Goal: Information Seeking & Learning: Learn about a topic

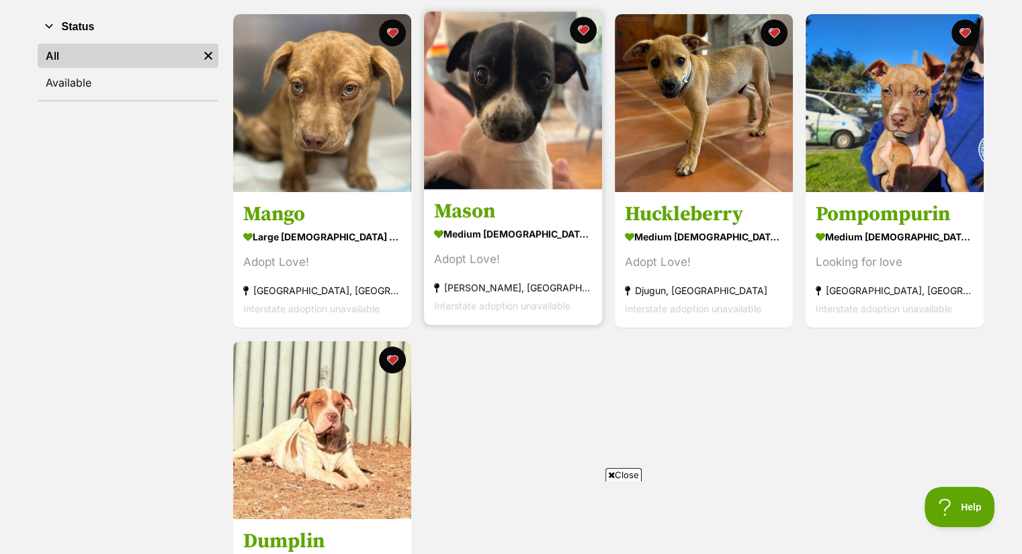
click at [535, 163] on img at bounding box center [513, 100] width 178 height 178
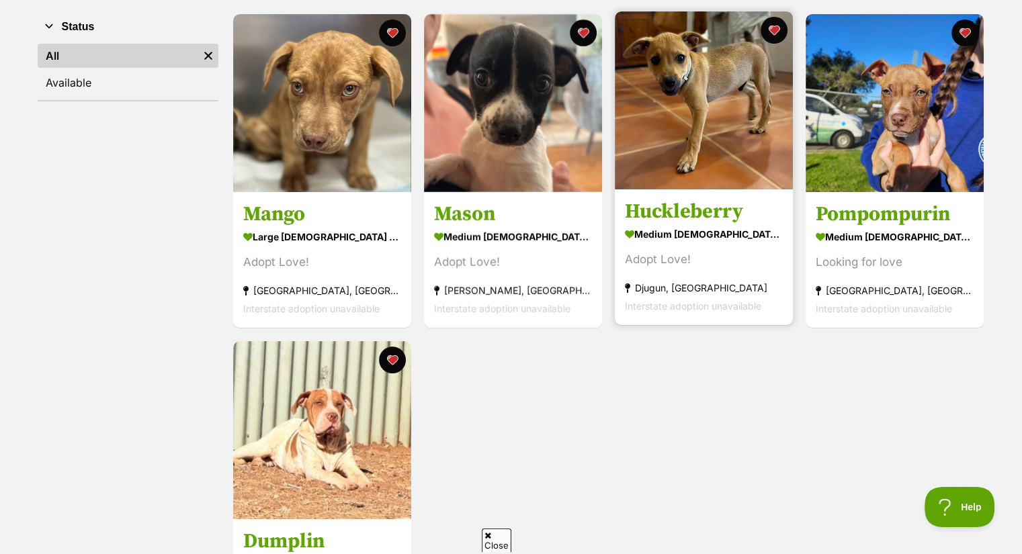
click at [686, 149] on img at bounding box center [704, 100] width 178 height 178
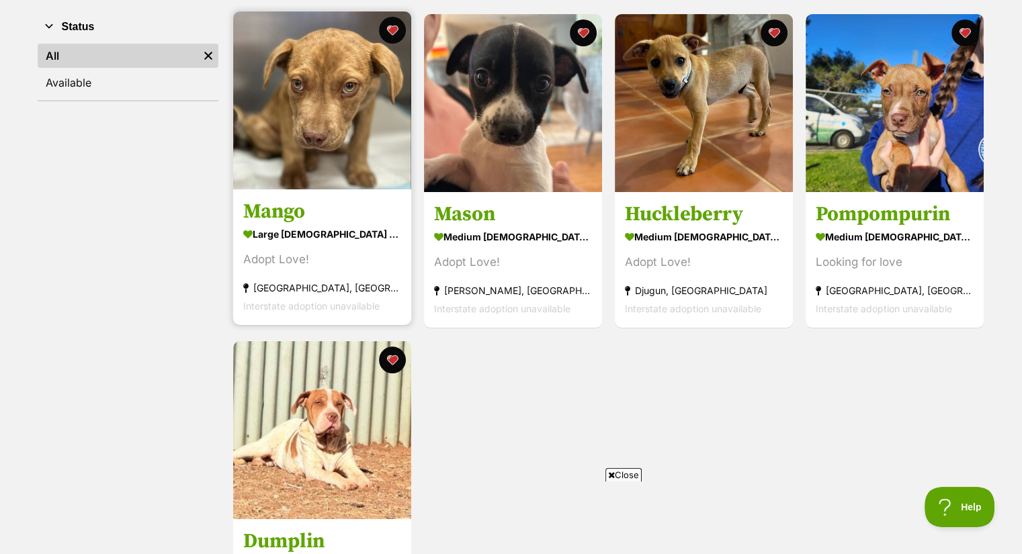
click at [327, 182] on img at bounding box center [322, 100] width 178 height 178
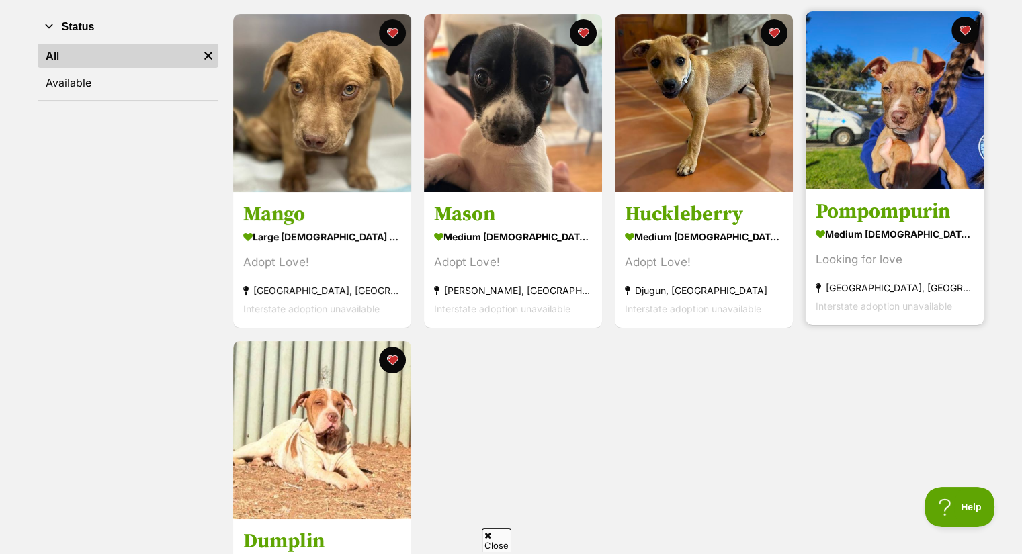
click at [889, 122] on img at bounding box center [894, 100] width 178 height 178
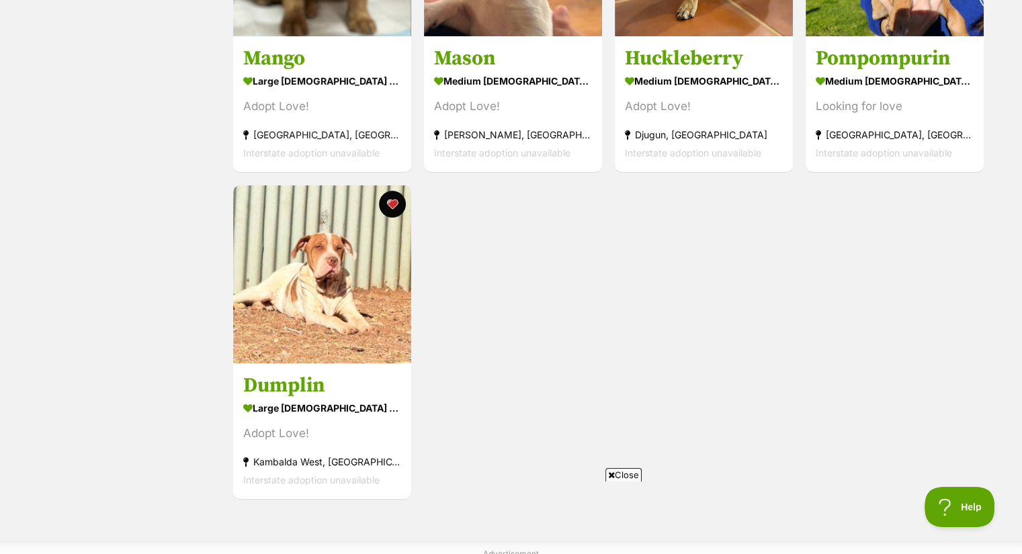
scroll to position [481, 0]
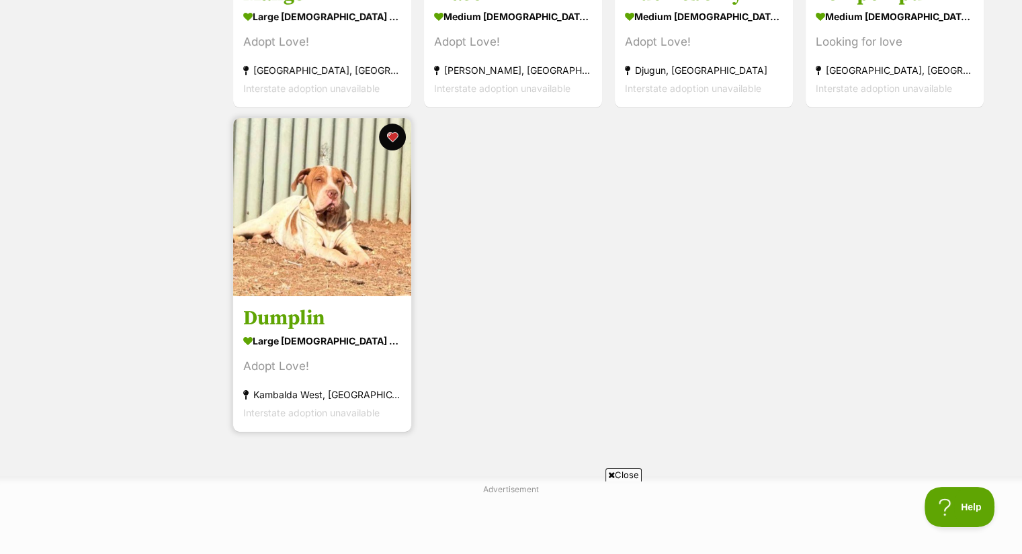
click at [384, 224] on img at bounding box center [322, 207] width 178 height 178
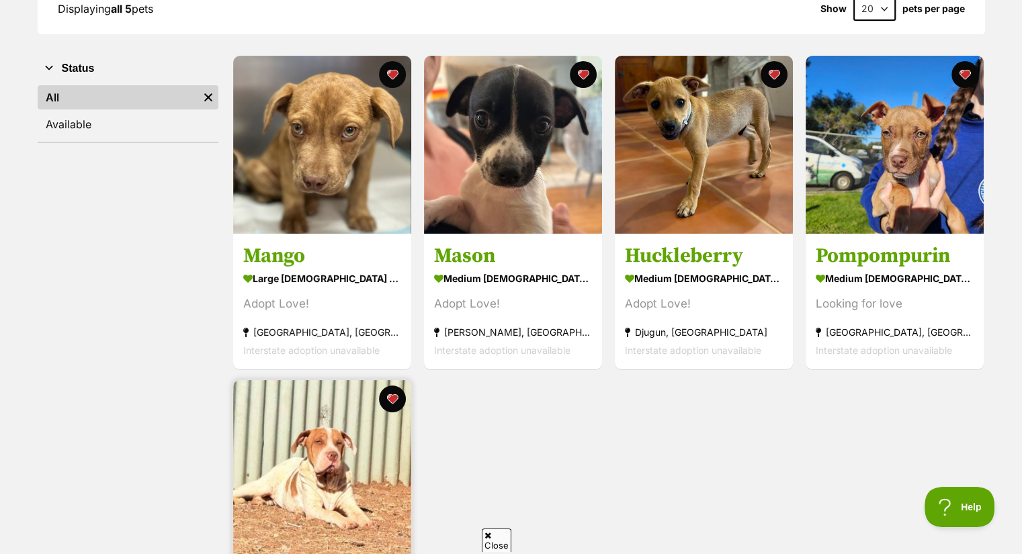
scroll to position [219, 0]
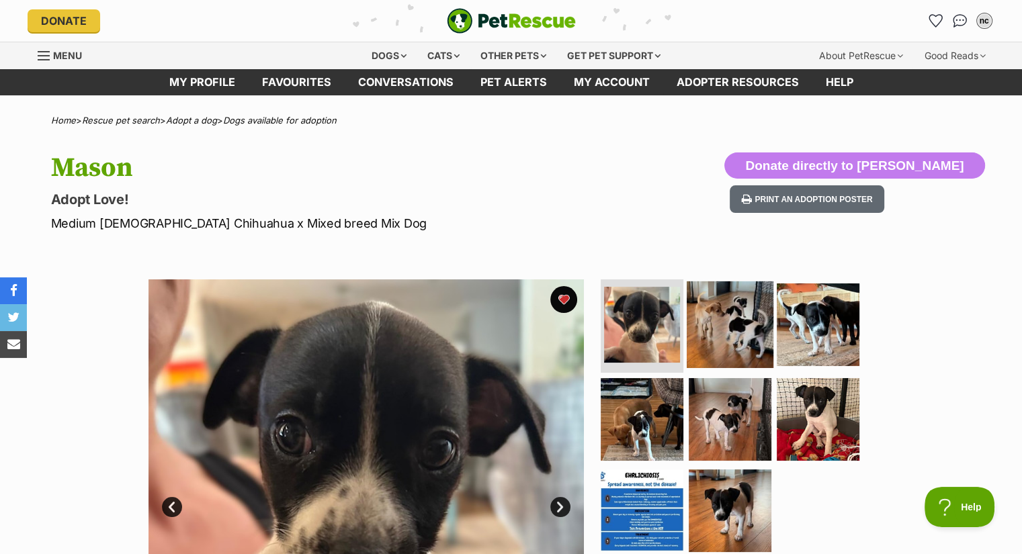
click at [723, 326] on img at bounding box center [729, 324] width 87 height 87
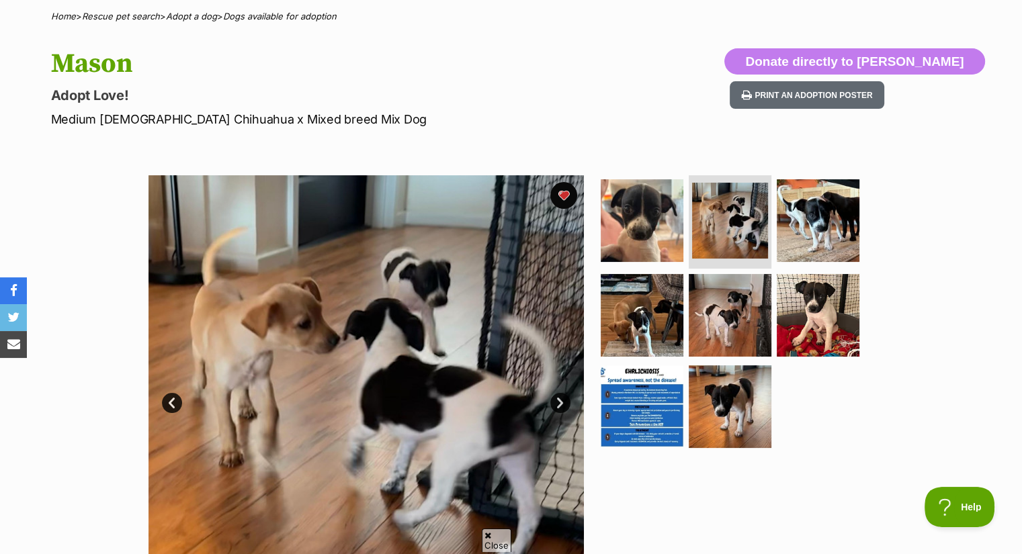
scroll to position [105, 0]
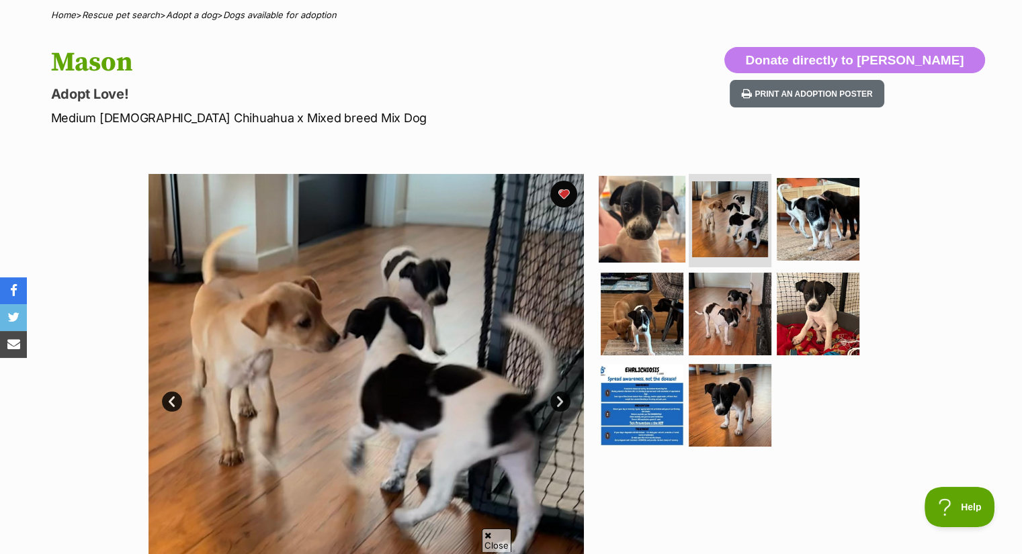
click at [640, 216] on img at bounding box center [641, 218] width 87 height 87
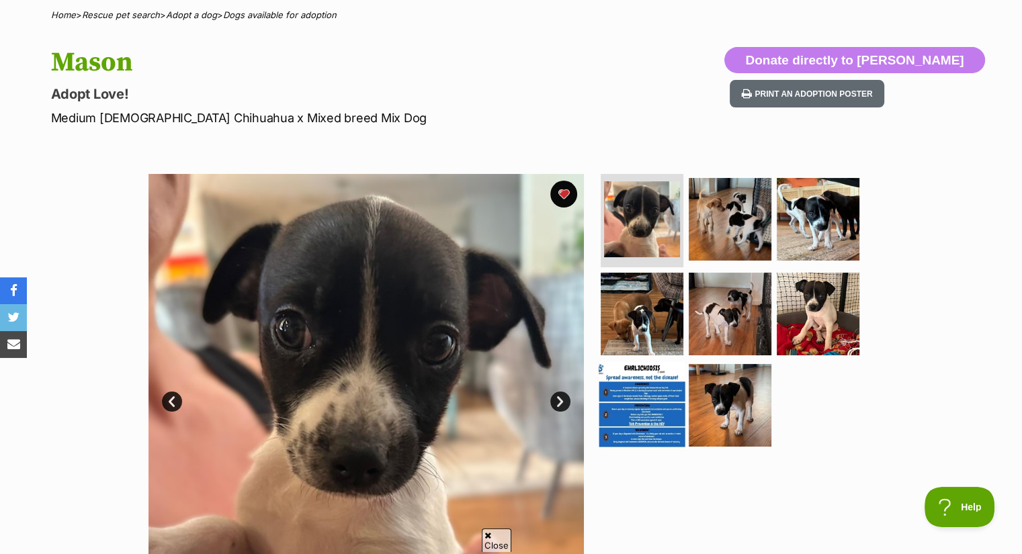
click at [645, 411] on img at bounding box center [641, 405] width 87 height 87
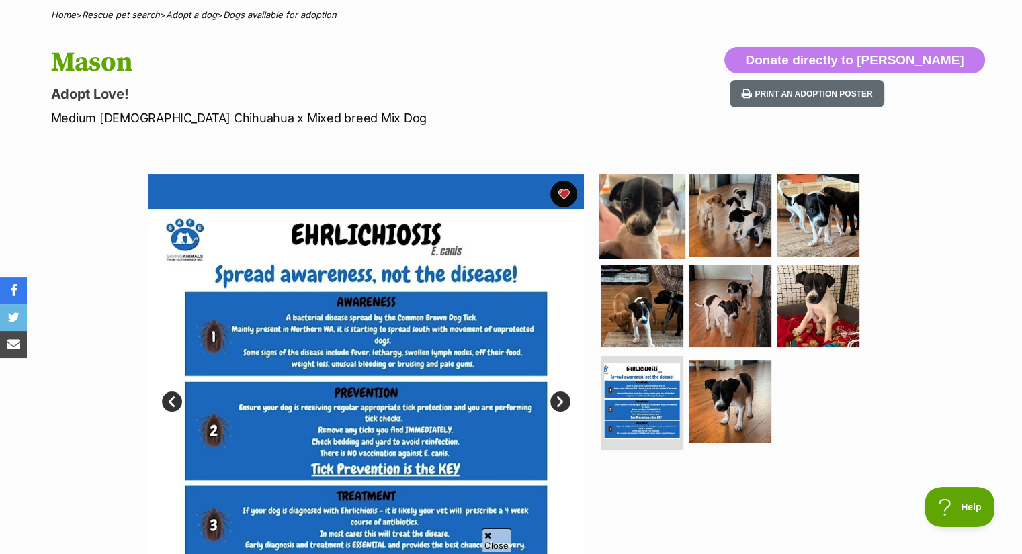
click at [649, 224] on img at bounding box center [641, 214] width 87 height 87
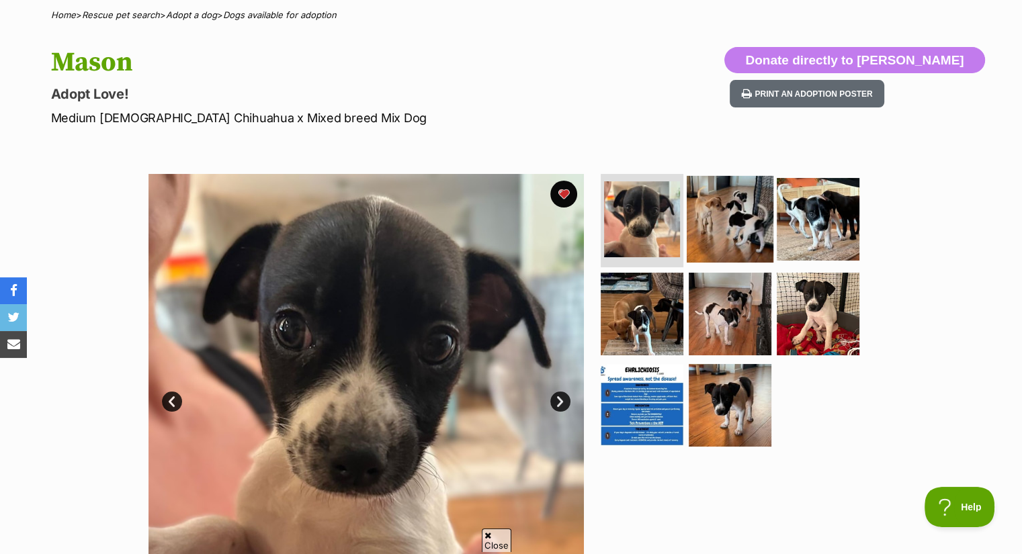
click at [723, 228] on img at bounding box center [729, 218] width 87 height 87
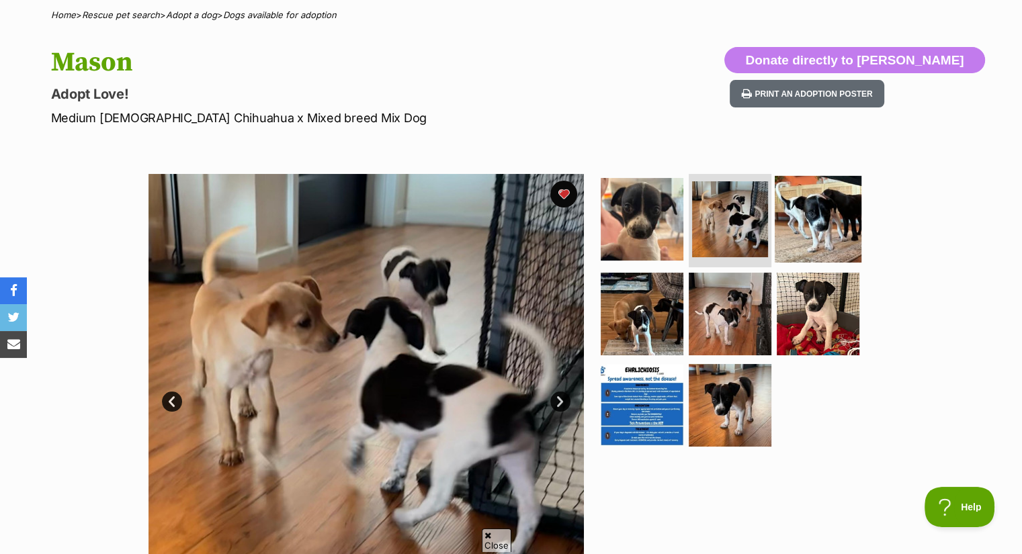
click at [802, 214] on img at bounding box center [817, 218] width 87 height 87
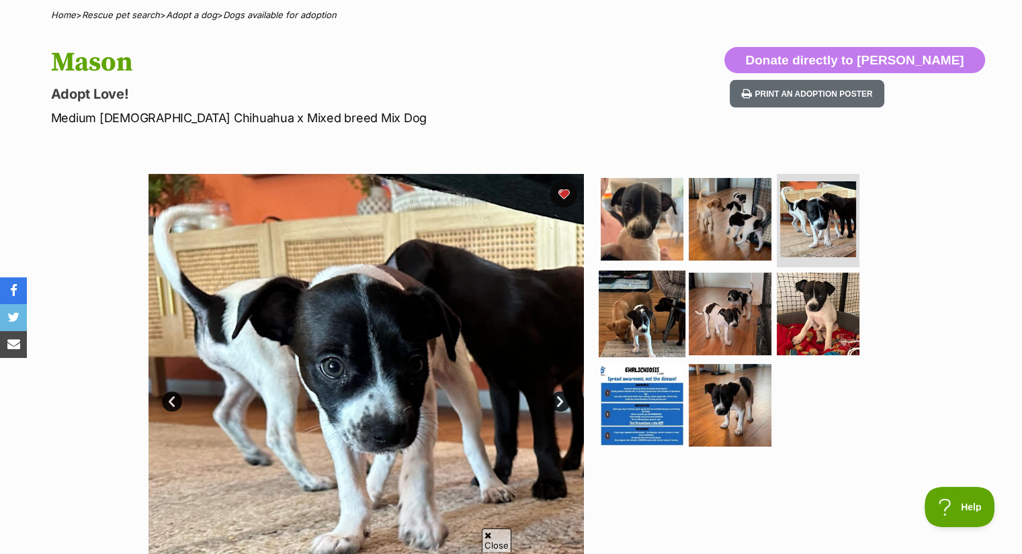
click at [633, 326] on img at bounding box center [641, 314] width 87 height 87
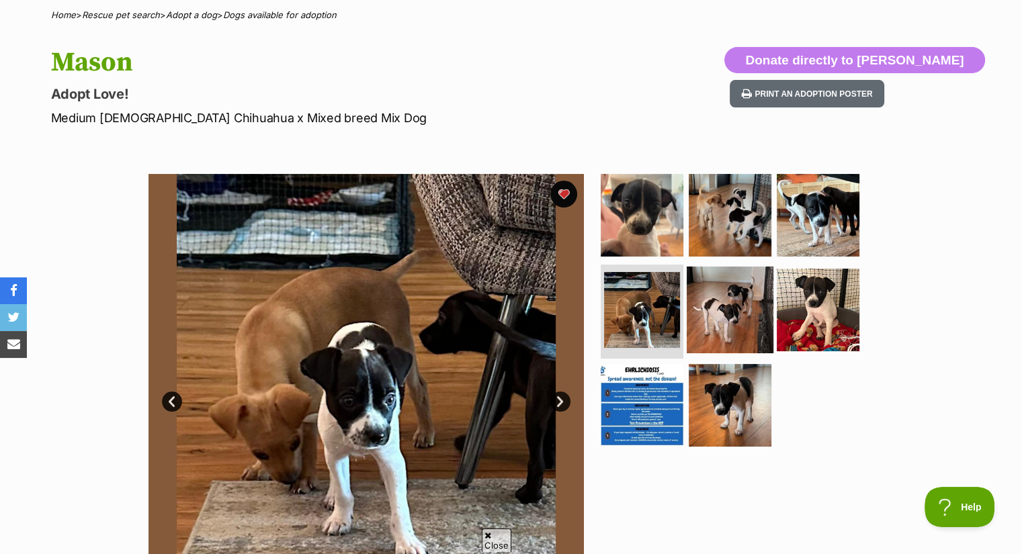
click at [697, 316] on img at bounding box center [729, 310] width 87 height 87
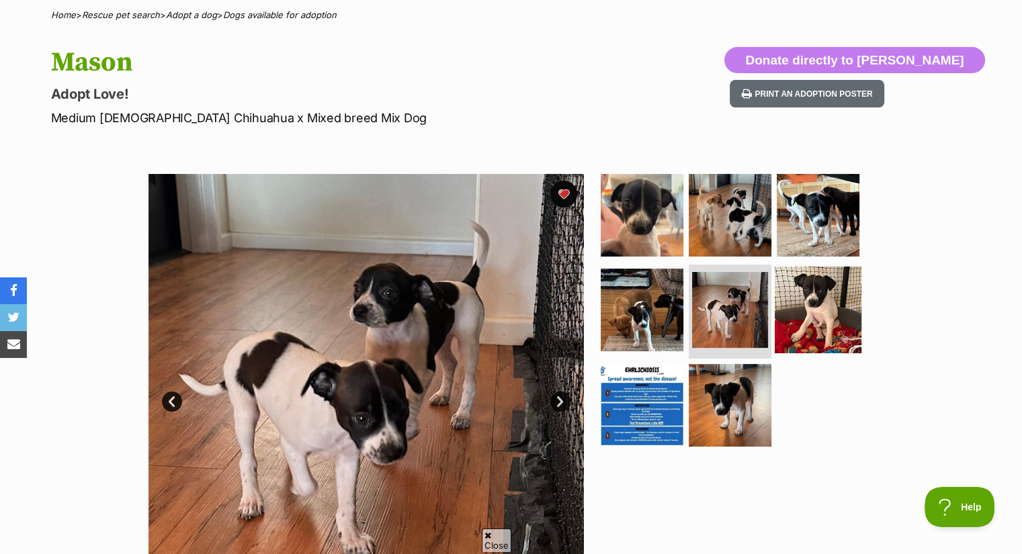
click at [810, 296] on img at bounding box center [817, 310] width 87 height 87
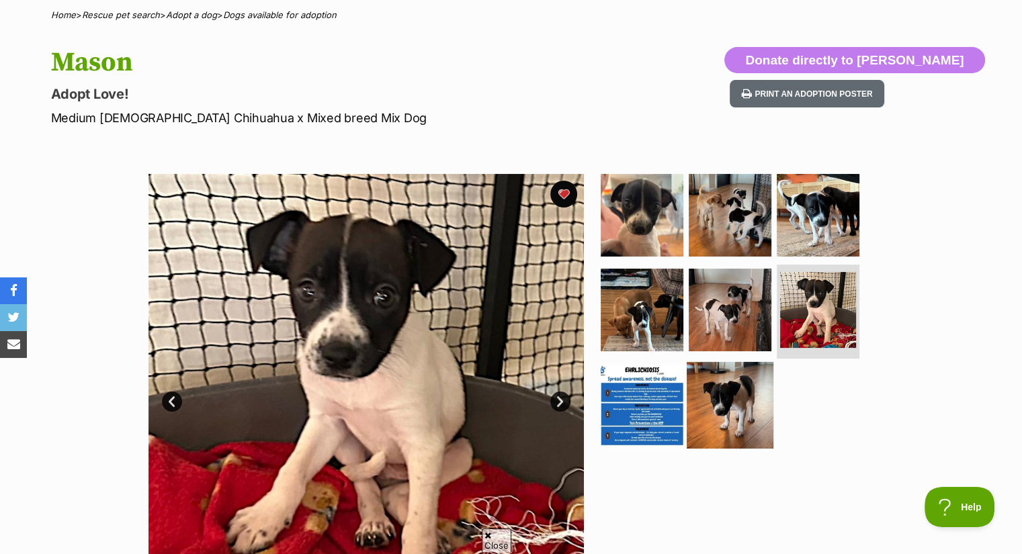
click at [719, 403] on img at bounding box center [729, 405] width 87 height 87
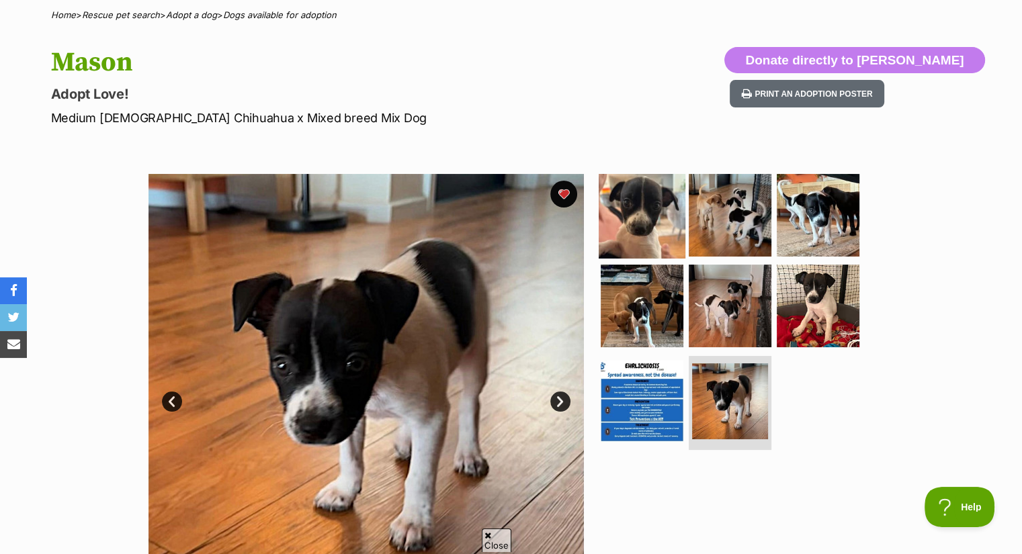
click at [625, 206] on img at bounding box center [641, 214] width 87 height 87
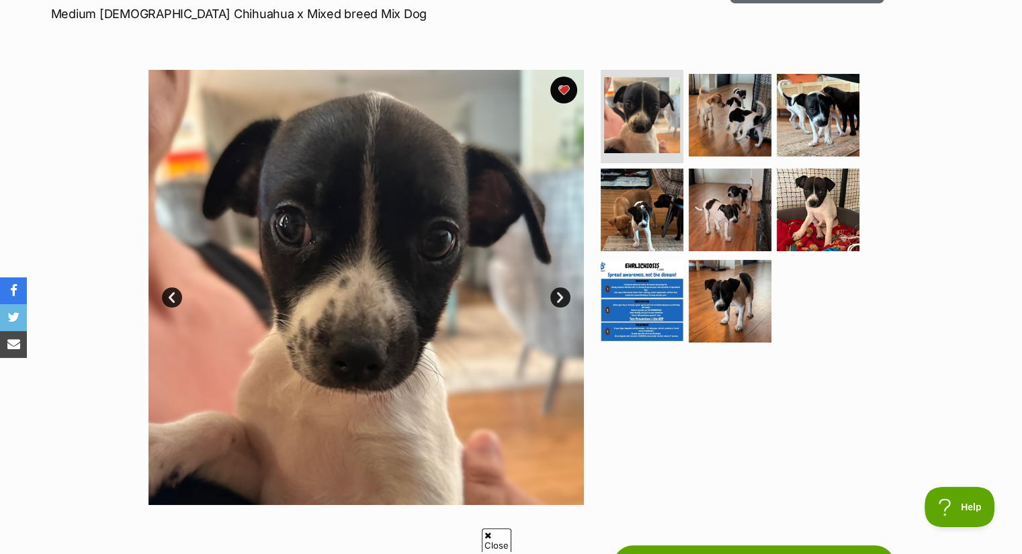
scroll to position [211, 0]
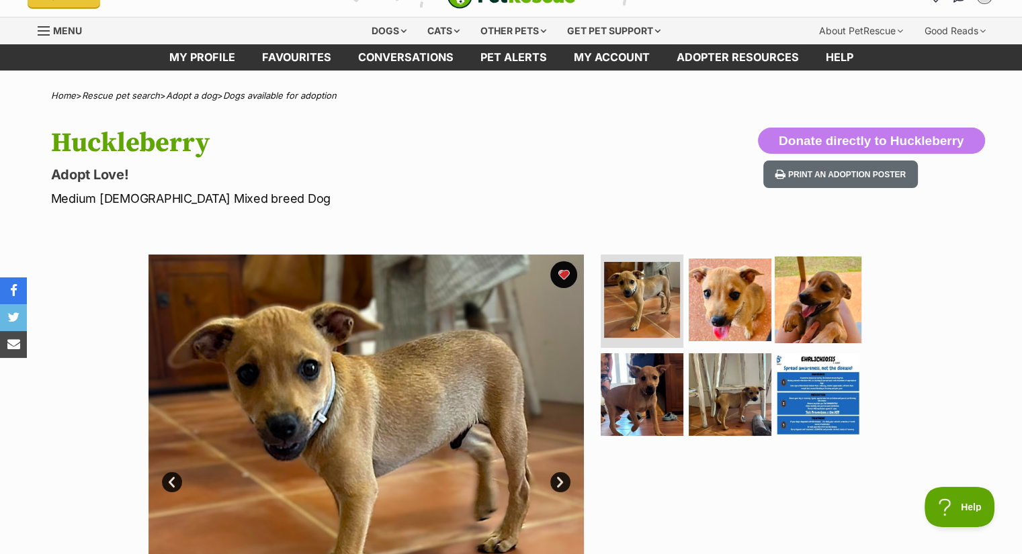
click at [784, 286] on img at bounding box center [817, 299] width 87 height 87
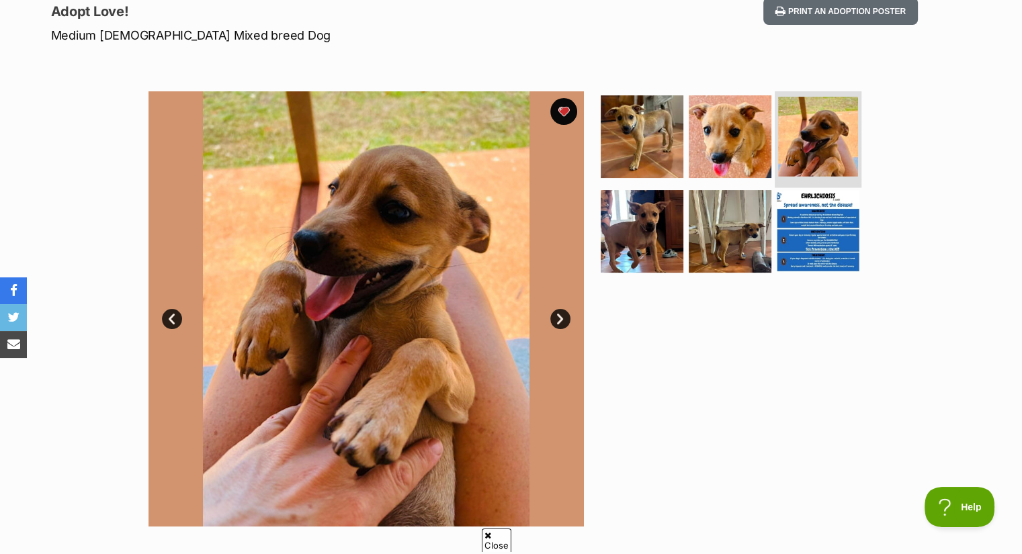
scroll to position [187, 0]
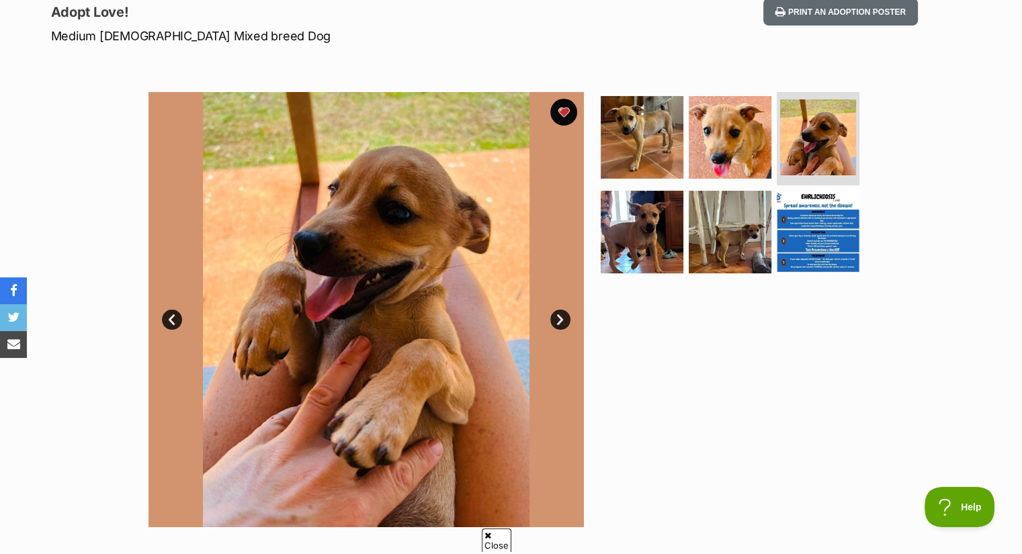
click at [0, 410] on div "Available 3 of 6 images 3 of 6 images 3 of 6 images 3 of 6 images 3 of 6 images…" at bounding box center [511, 299] width 1022 height 455
click at [0, 391] on div "Available 3 of 6 images 3 of 6 images 3 of 6 images 3 of 6 images 3 of 6 images…" at bounding box center [511, 299] width 1022 height 455
click at [0, 371] on div "Available 3 of 6 images 3 of 6 images 3 of 6 images 3 of 6 images 3 of 6 images…" at bounding box center [511, 299] width 1022 height 455
click at [682, 339] on div at bounding box center [735, 309] width 275 height 435
click at [703, 134] on img at bounding box center [729, 136] width 87 height 87
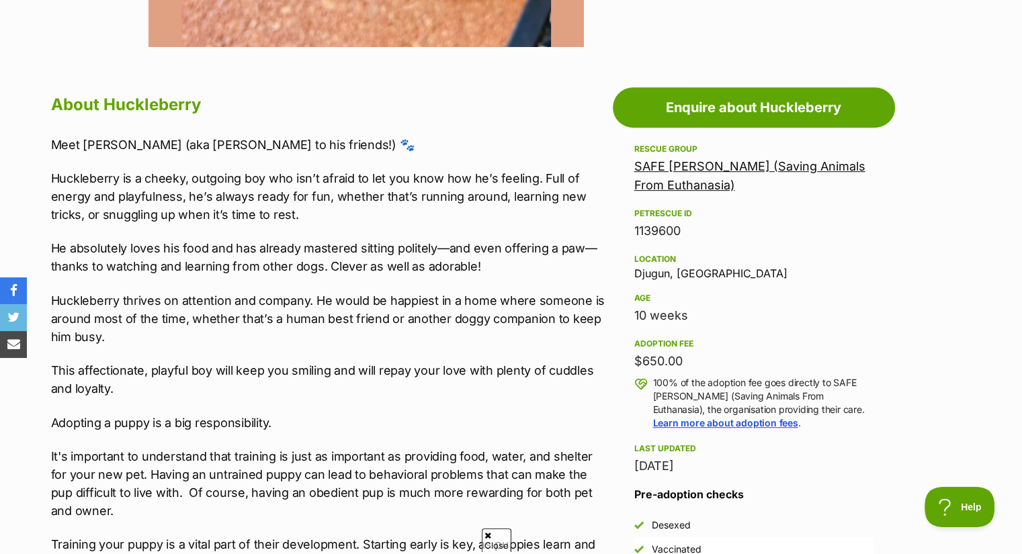
scroll to position [670, 0]
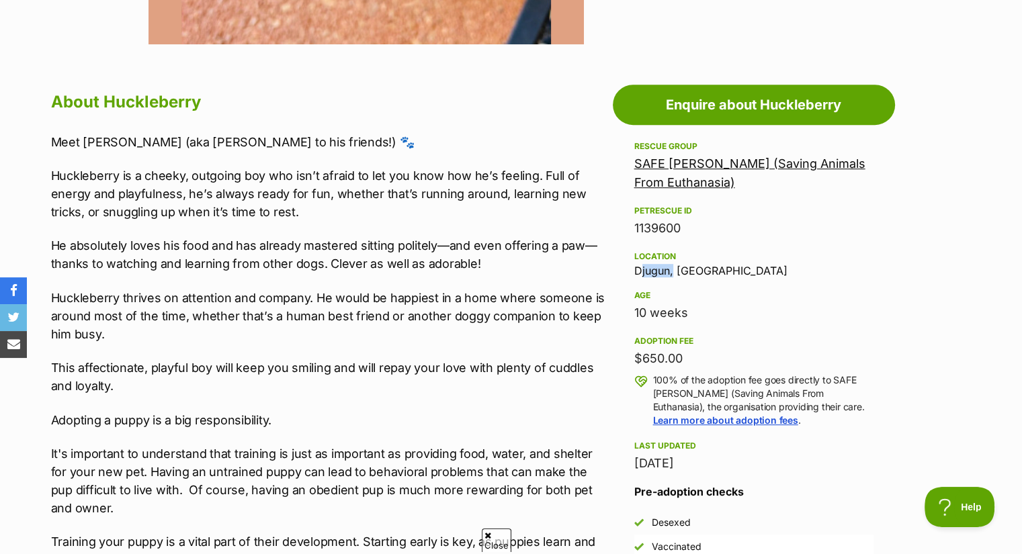
drag, startPoint x: 635, startPoint y: 263, endPoint x: 668, endPoint y: 275, distance: 35.1
click at [668, 275] on div "Location Djugun, WA" at bounding box center [753, 263] width 239 height 28
click at [715, 299] on div "Age" at bounding box center [753, 295] width 239 height 11
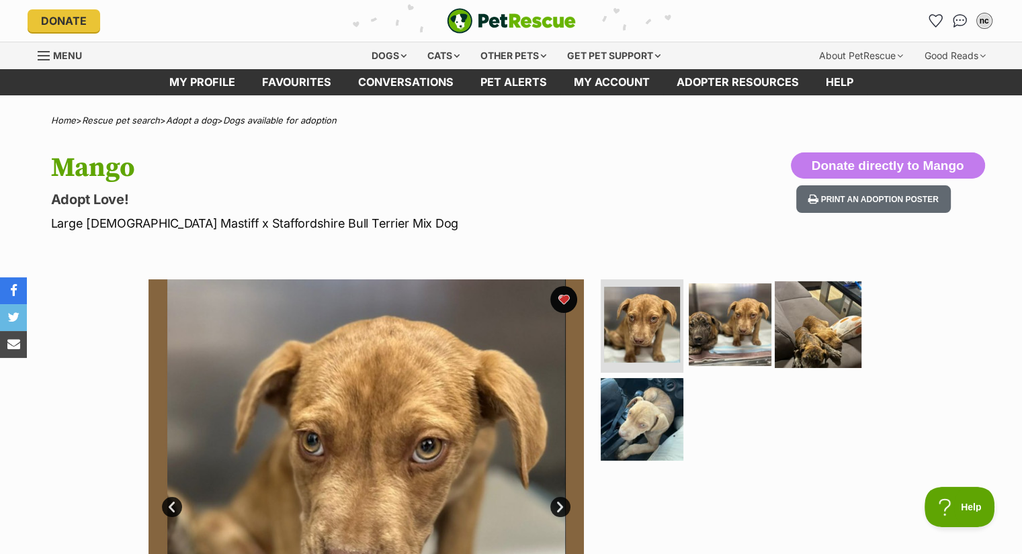
click at [844, 345] on img at bounding box center [817, 324] width 87 height 87
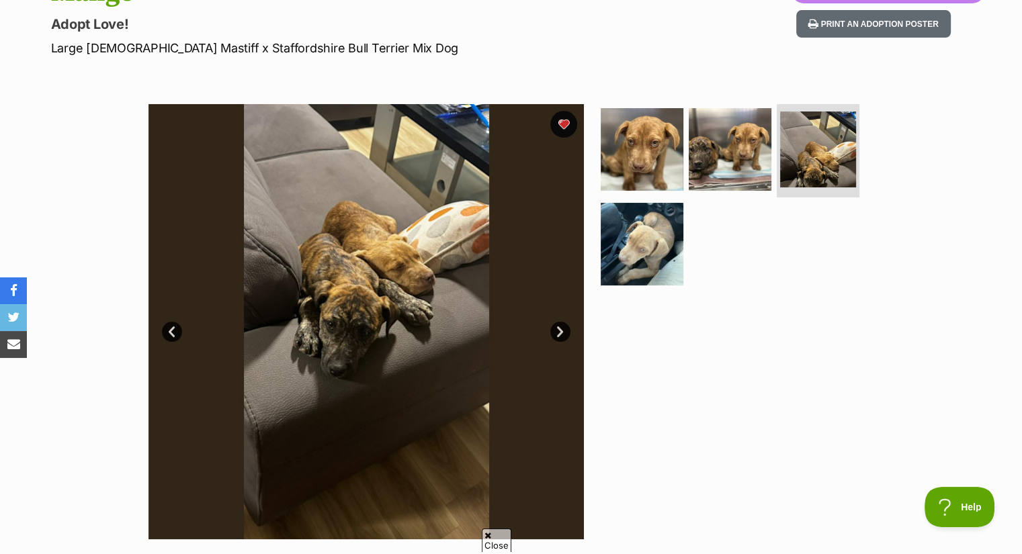
scroll to position [177, 0]
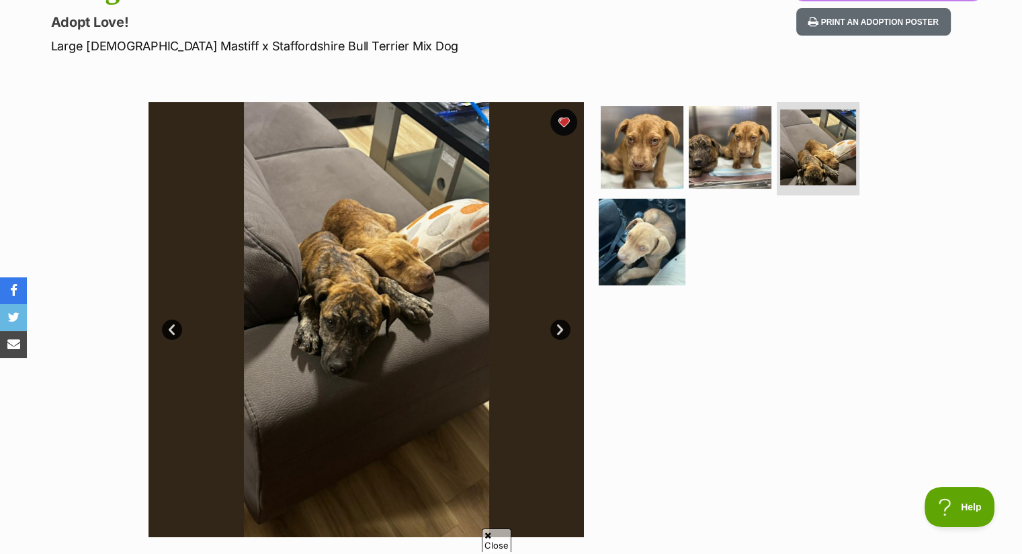
click at [641, 210] on img at bounding box center [641, 242] width 87 height 87
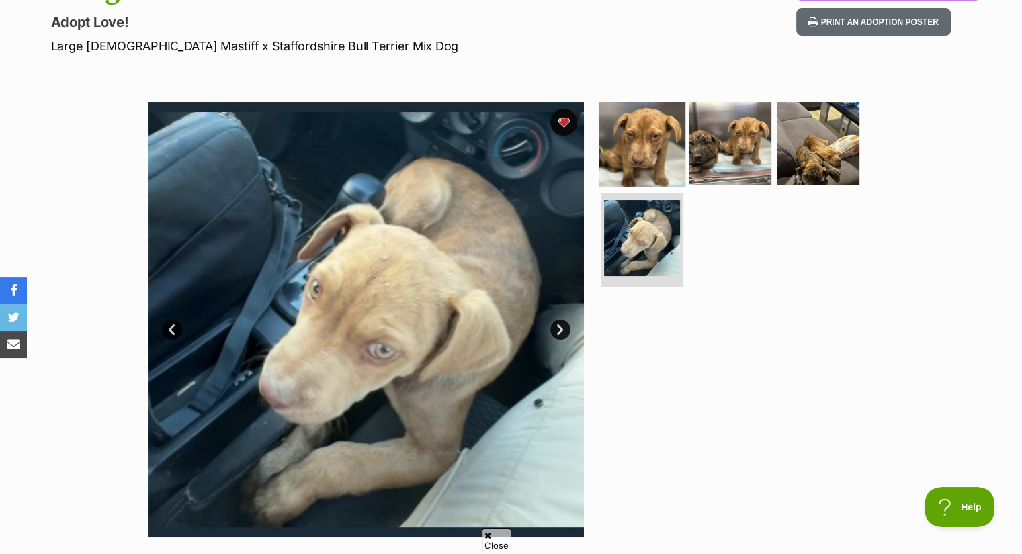
click at [636, 128] on img at bounding box center [641, 142] width 87 height 87
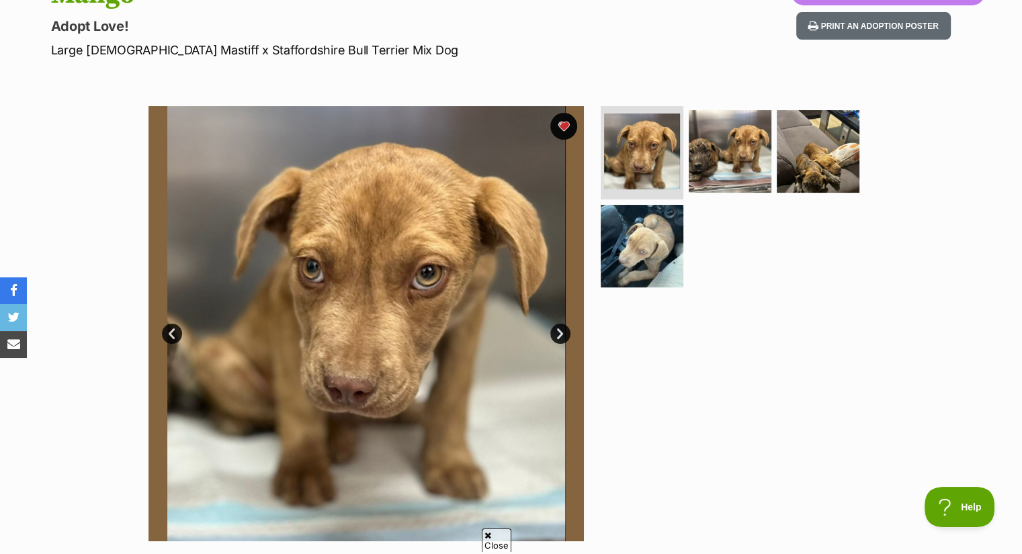
scroll to position [173, 0]
click at [788, 148] on img at bounding box center [817, 151] width 87 height 87
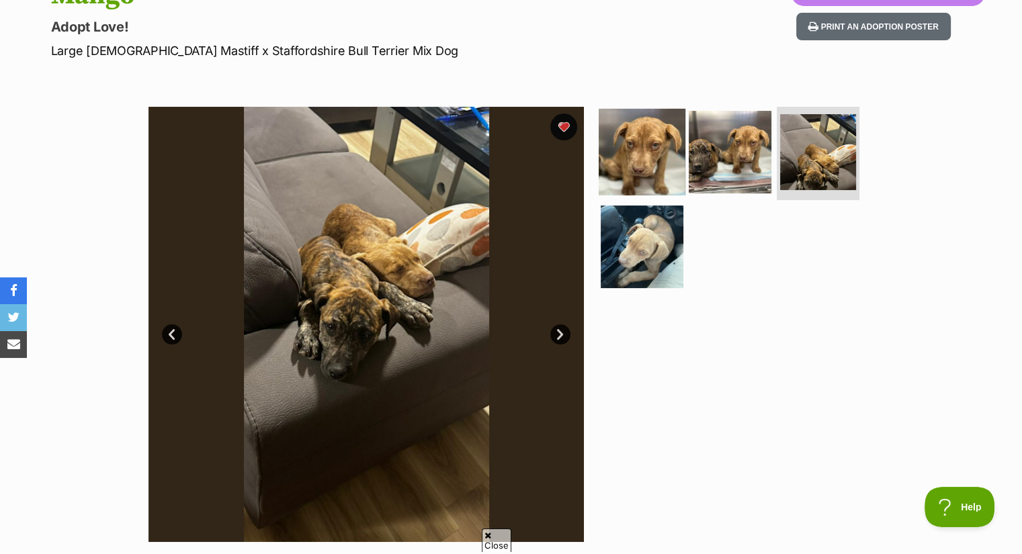
click at [632, 173] on img at bounding box center [641, 151] width 87 height 87
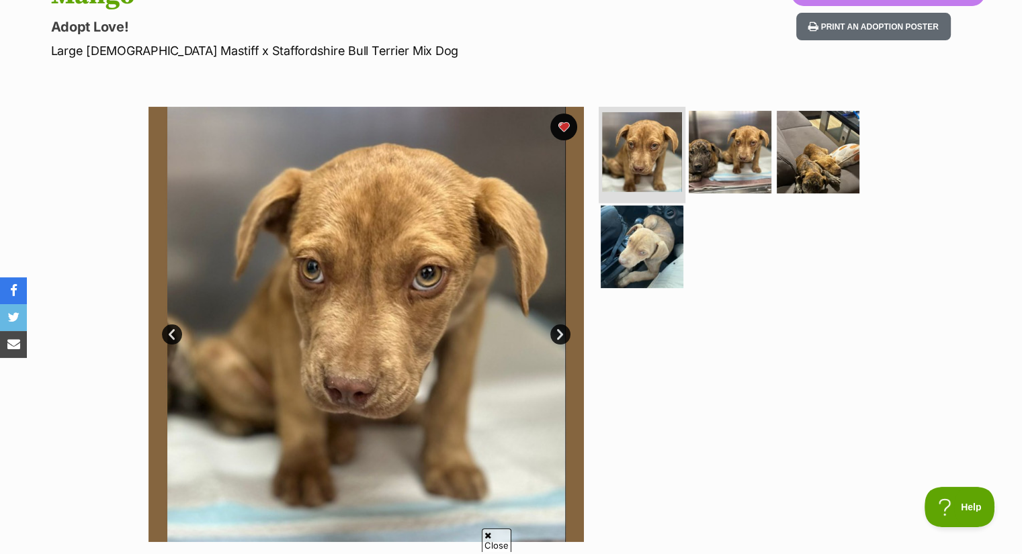
click at [632, 173] on img at bounding box center [642, 152] width 80 height 80
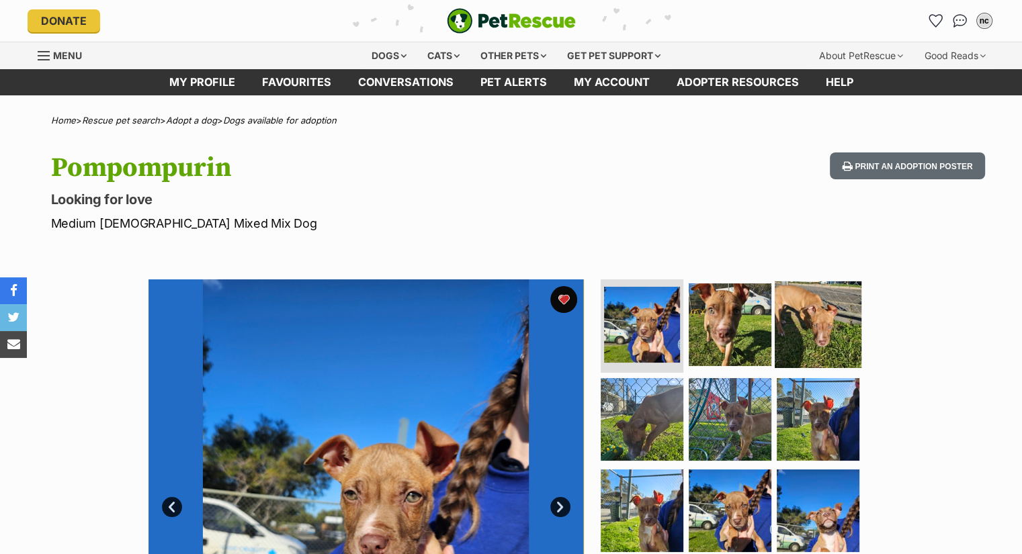
click at [774, 322] on img at bounding box center [817, 324] width 87 height 87
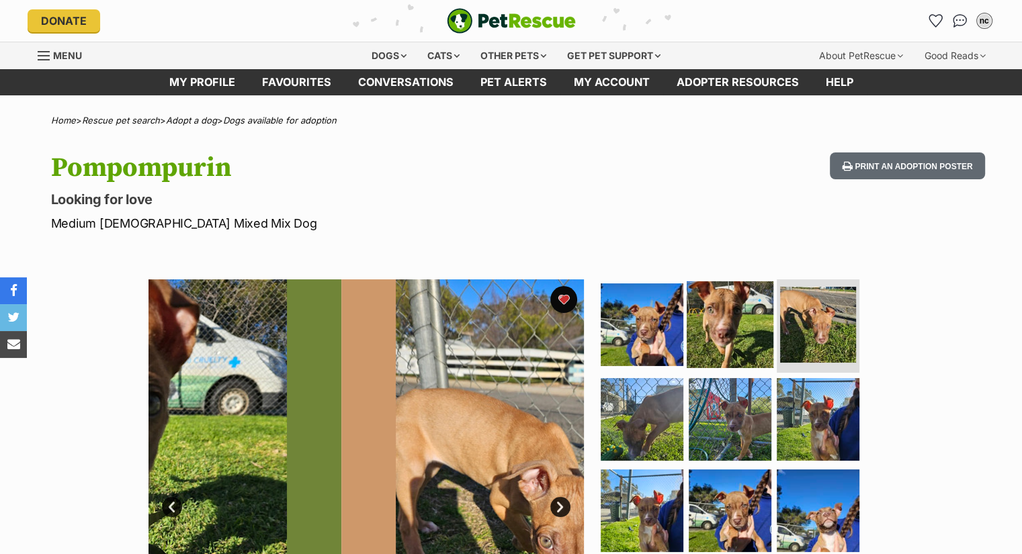
click at [725, 336] on img at bounding box center [729, 324] width 87 height 87
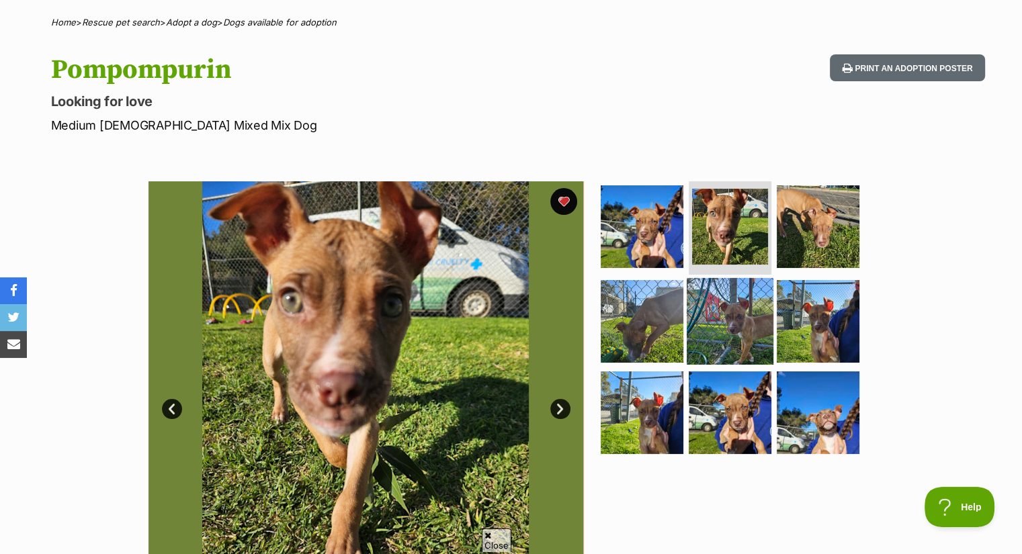
click at [730, 340] on img at bounding box center [729, 321] width 87 height 87
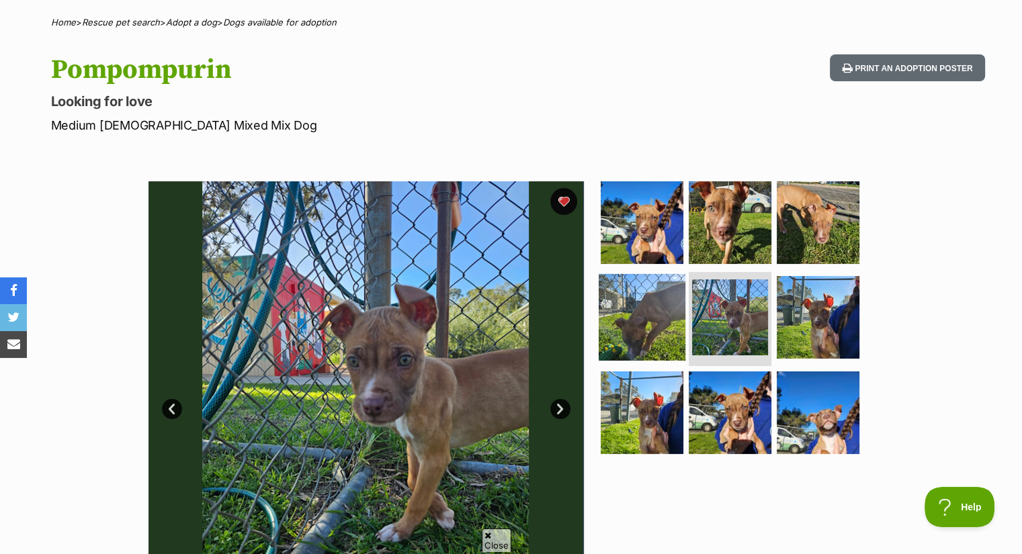
click at [639, 339] on img at bounding box center [641, 317] width 87 height 87
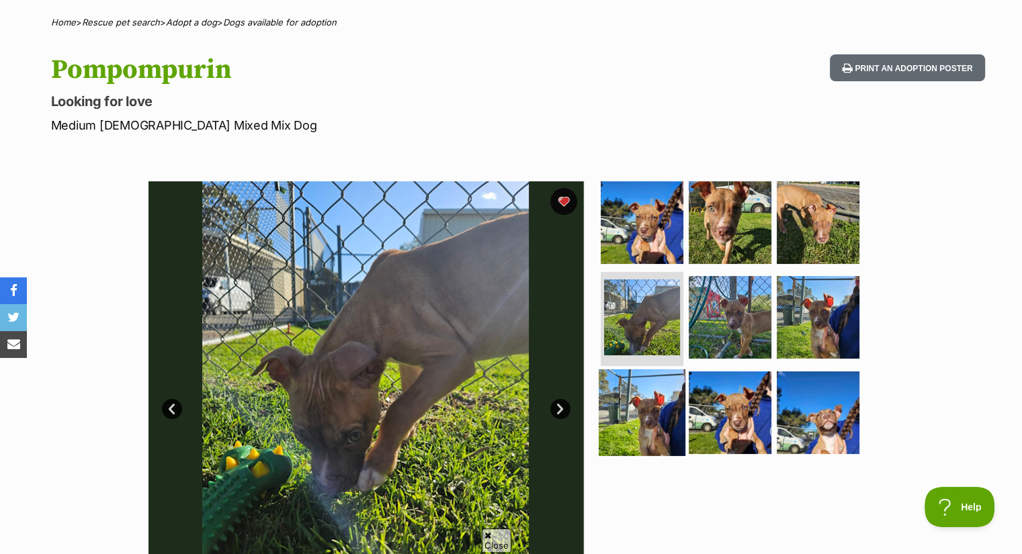
click at [633, 402] on img at bounding box center [641, 412] width 87 height 87
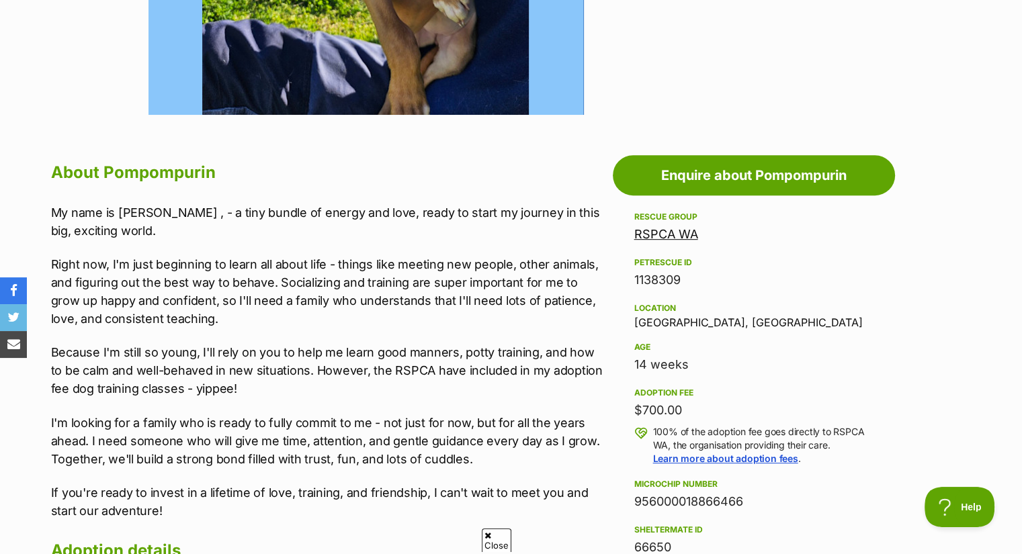
scroll to position [600, 0]
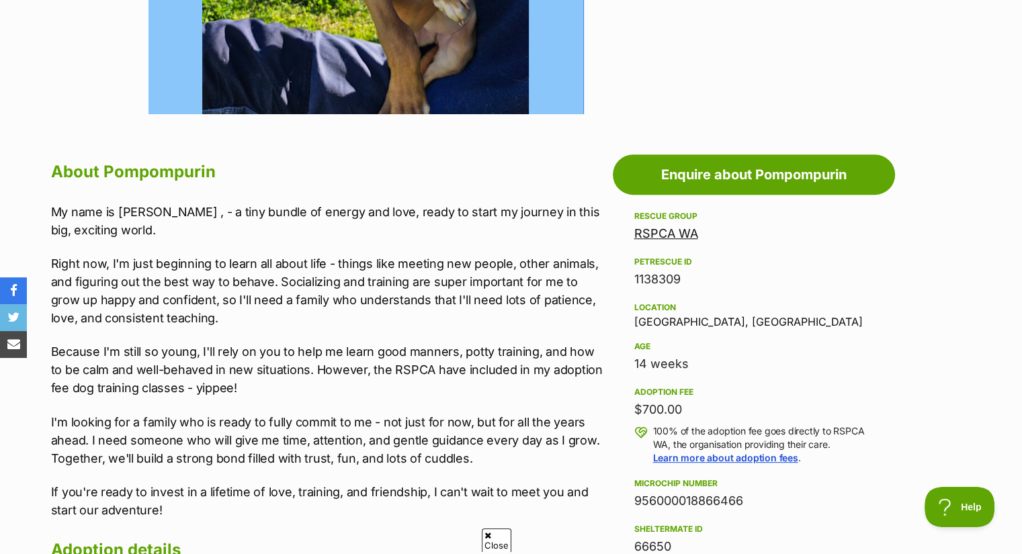
click at [654, 409] on div "$700.00" at bounding box center [753, 409] width 239 height 19
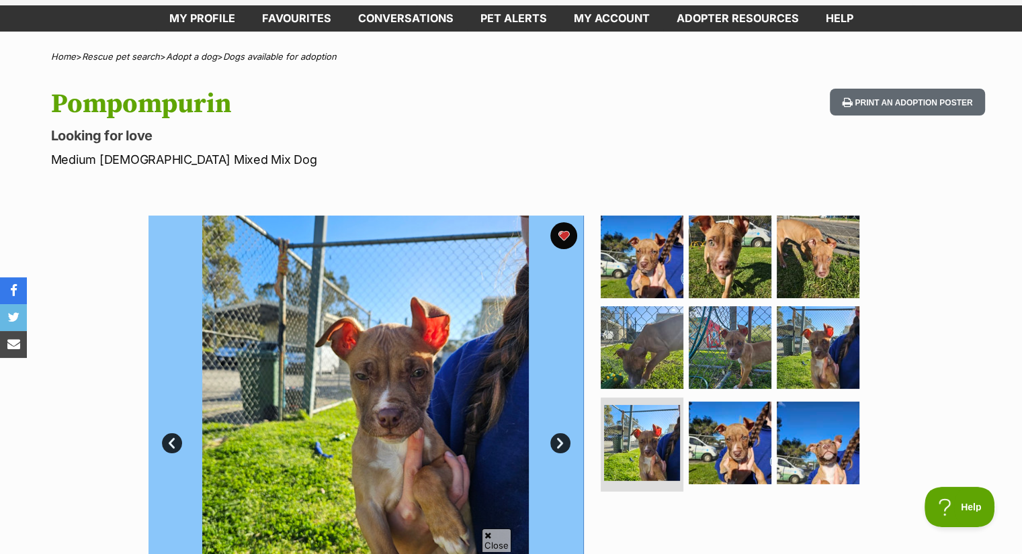
scroll to position [63, 0]
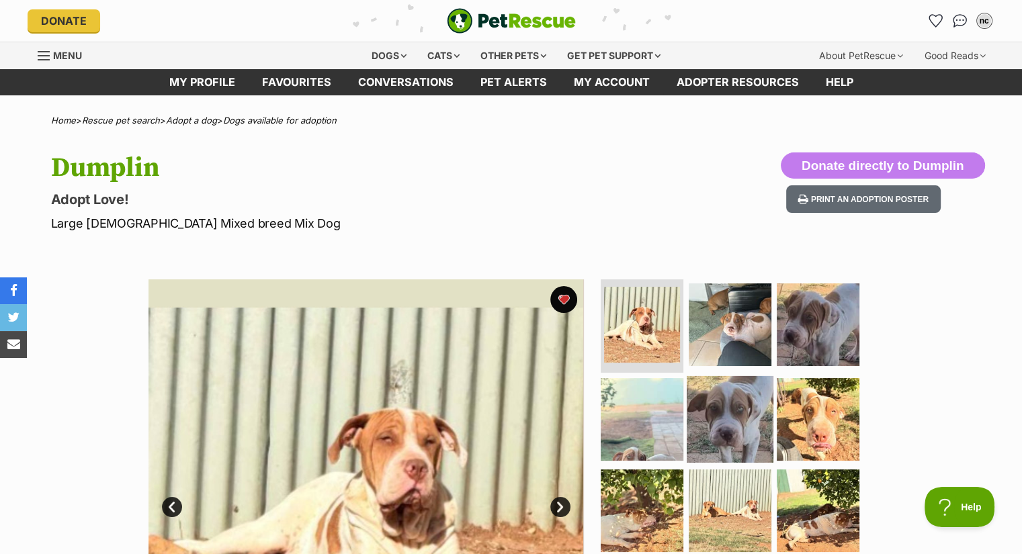
click at [728, 395] on img at bounding box center [729, 419] width 87 height 87
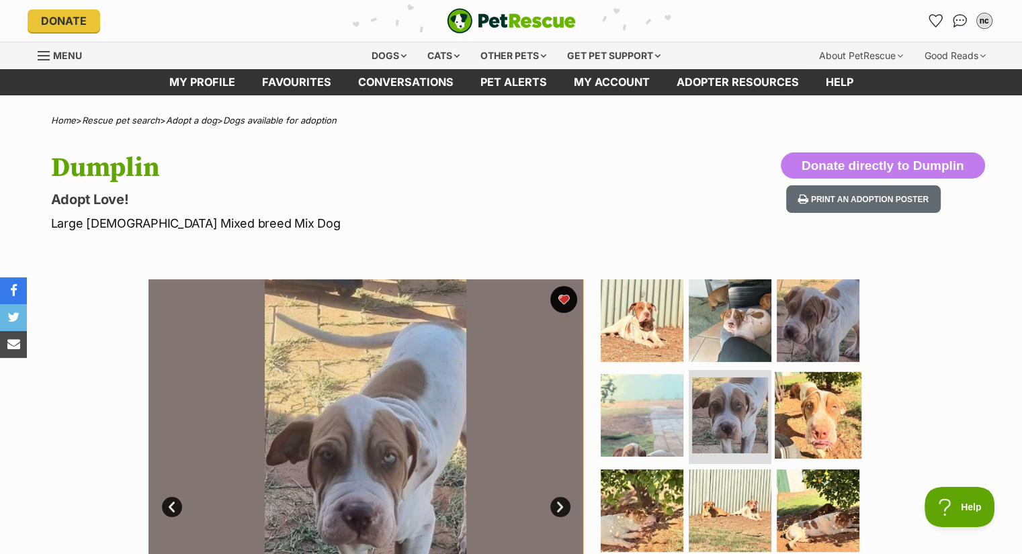
click at [824, 407] on img at bounding box center [817, 415] width 87 height 87
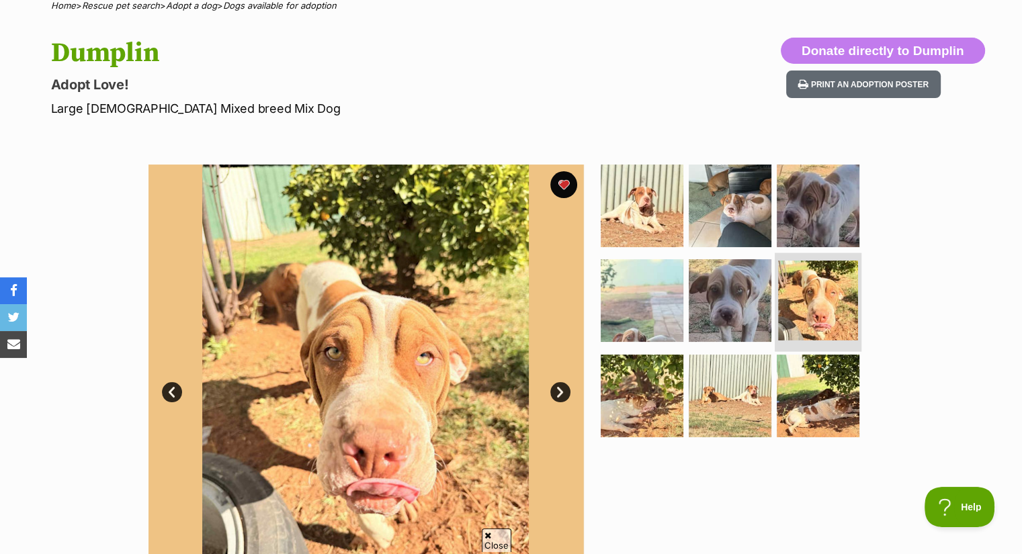
scroll to position [150, 0]
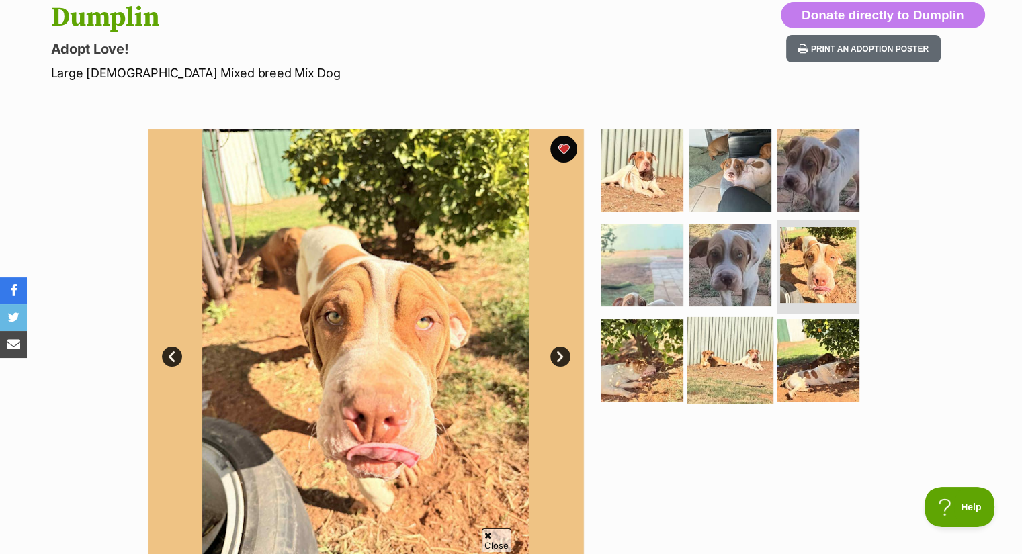
click at [702, 332] on img at bounding box center [729, 360] width 87 height 87
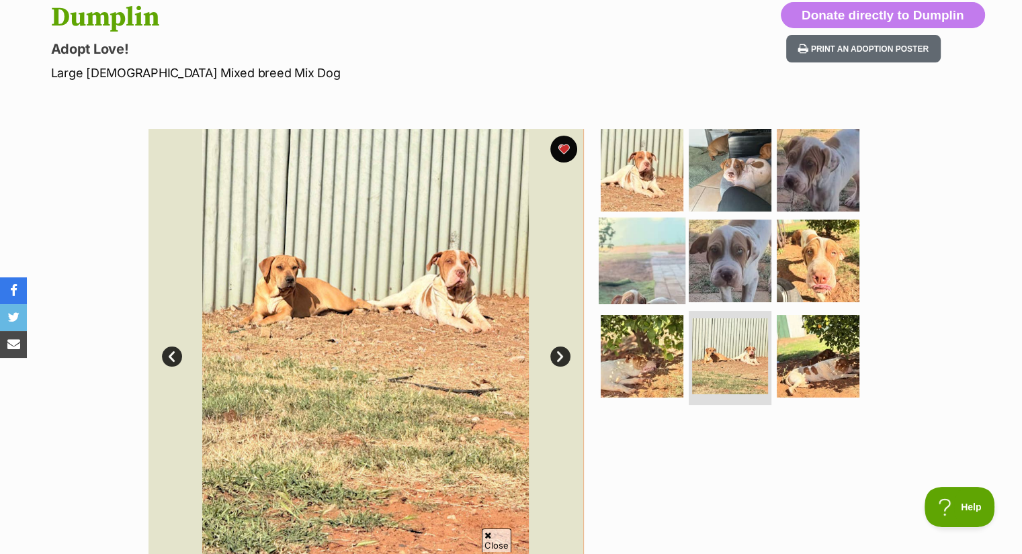
click at [649, 276] on img at bounding box center [641, 261] width 87 height 87
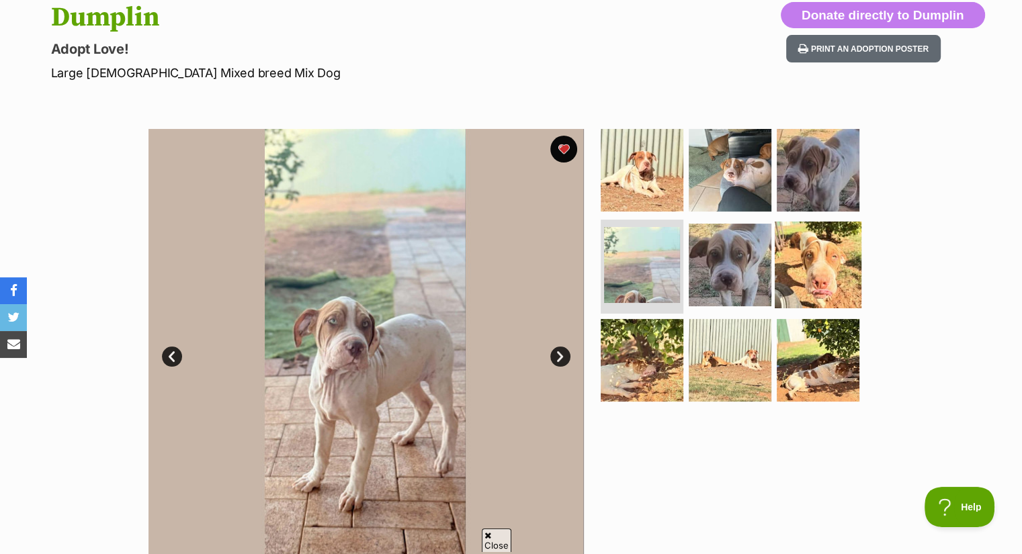
click at [819, 273] on img at bounding box center [817, 265] width 87 height 87
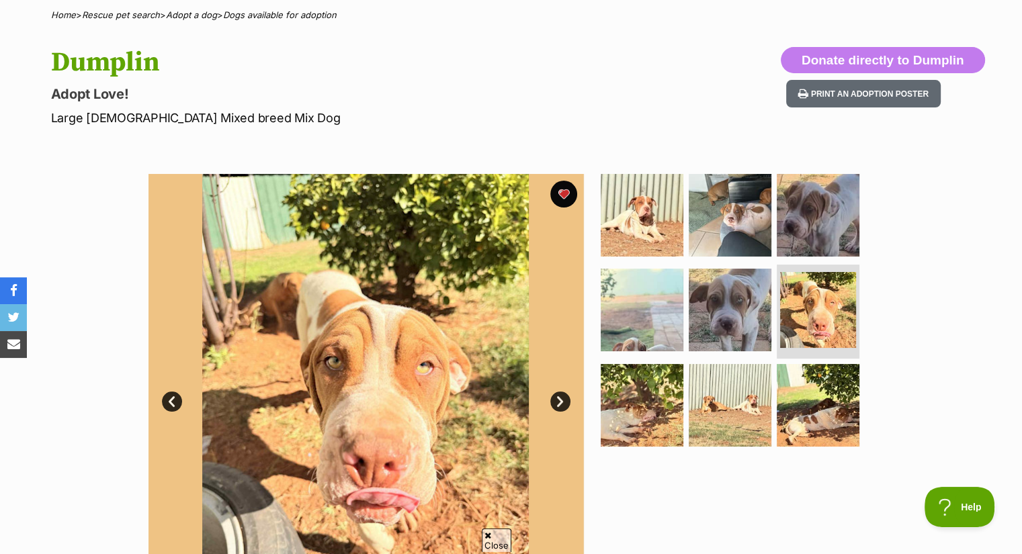
scroll to position [83, 0]
